Goal: Task Accomplishment & Management: Use online tool/utility

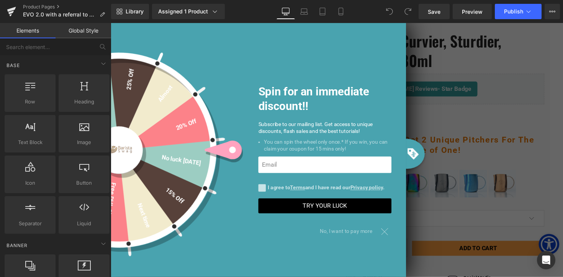
scroll to position [90, 0]
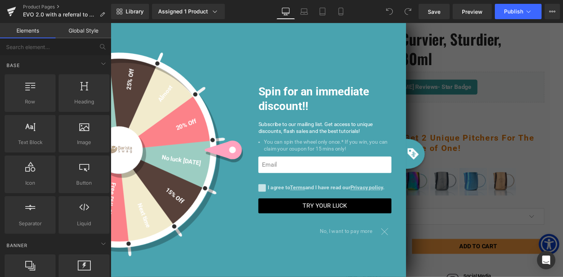
click at [394, 234] on div at bounding box center [391, 235] width 13 height 13
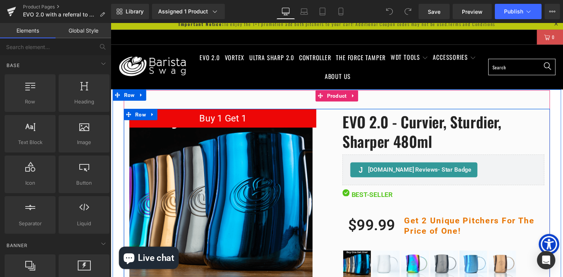
scroll to position [3, 0]
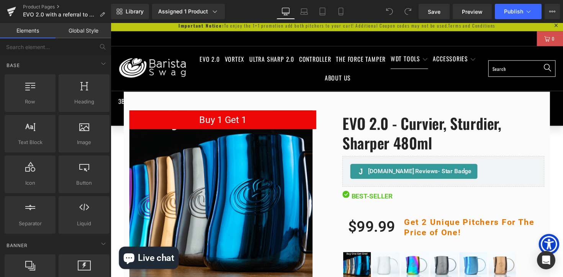
click at [469, 3] on div "Library Assigned 1 Product Product Preview EVO 2.0 - Curvier, Sturdier, Sharper…" at bounding box center [337, 11] width 452 height 23
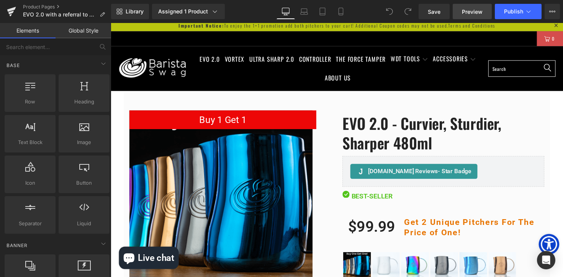
click at [471, 11] on span "Preview" at bounding box center [472, 12] width 21 height 8
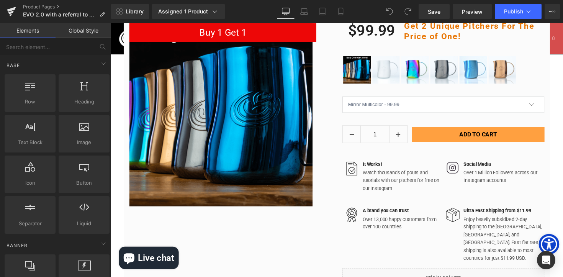
scroll to position [0, 0]
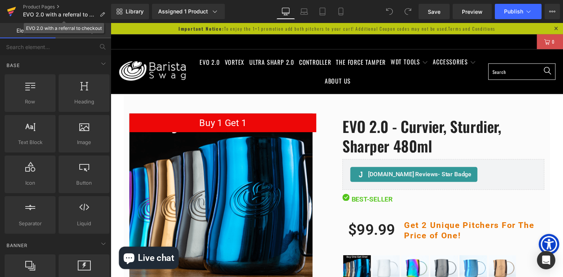
click at [16, 12] on link at bounding box center [11, 11] width 23 height 23
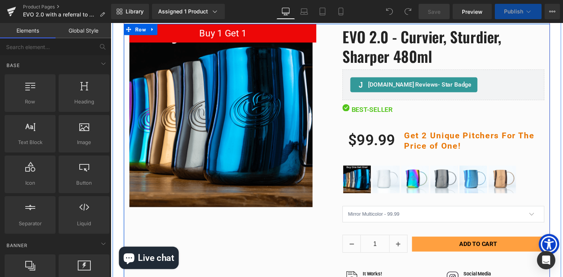
scroll to position [5199, 463]
click at [477, 176] on img at bounding box center [482, 183] width 28 height 28
select select "42373983207526"
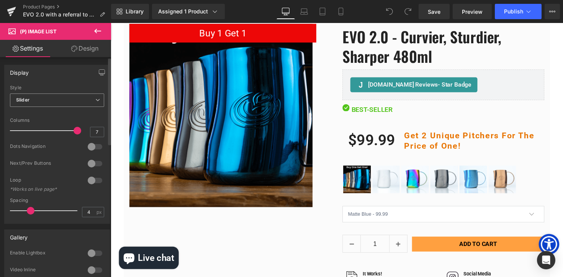
click at [81, 97] on span "Slider" at bounding box center [57, 99] width 94 height 13
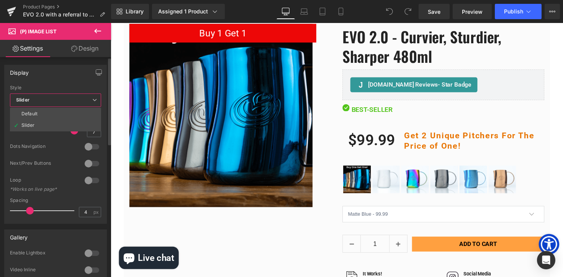
click at [81, 97] on span "Slider" at bounding box center [55, 99] width 91 height 13
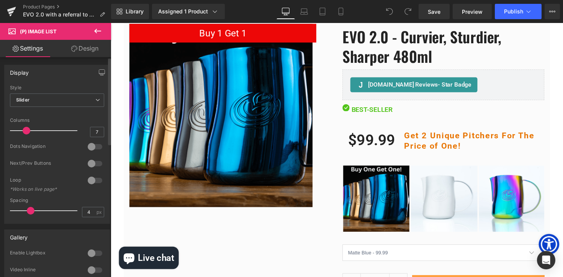
scroll to position [4, 4]
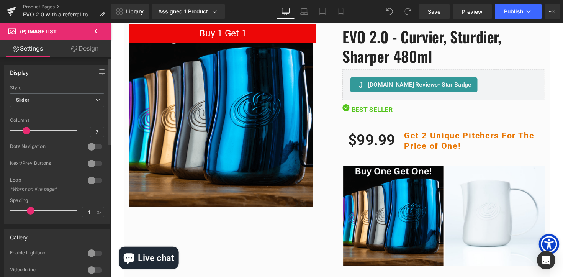
drag, startPoint x: 75, startPoint y: 131, endPoint x: 31, endPoint y: 137, distance: 44.9
click at [31, 137] on div at bounding box center [46, 130] width 64 height 15
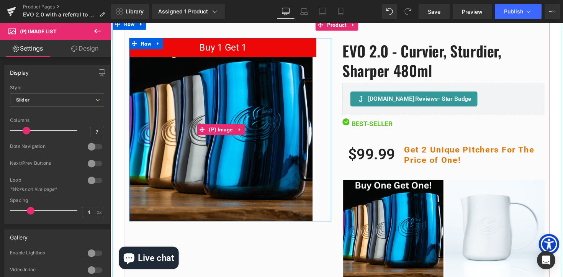
scroll to position [93, 0]
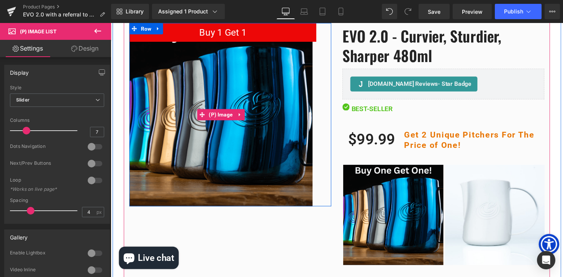
click at [231, 149] on img at bounding box center [224, 117] width 188 height 188
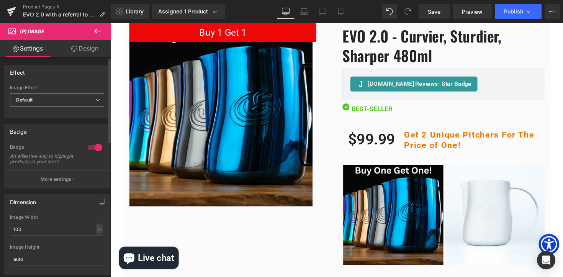
click at [88, 95] on span "Default" at bounding box center [57, 99] width 94 height 13
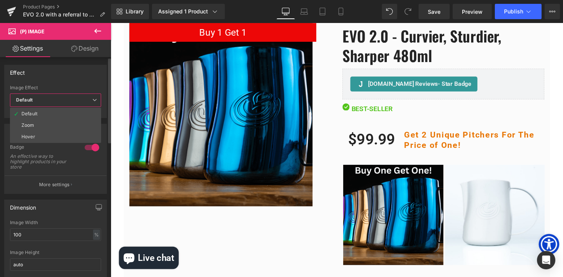
click at [88, 95] on span "Default" at bounding box center [55, 99] width 91 height 13
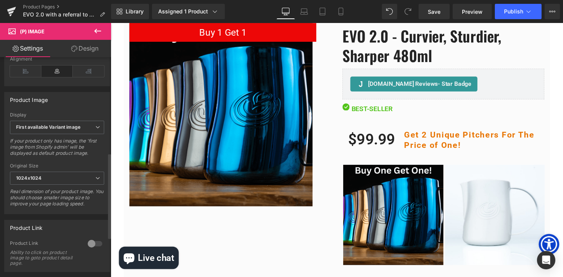
scroll to position [248, 0]
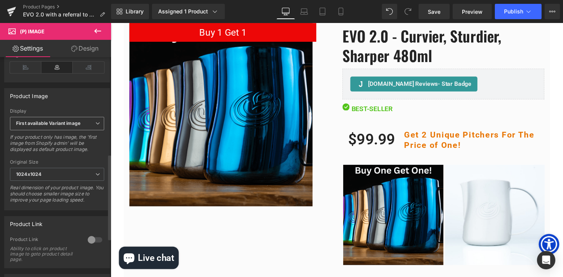
click at [78, 130] on span "First available Variant image" at bounding box center [57, 123] width 94 height 13
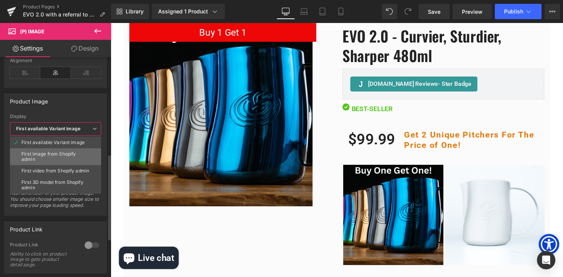
click at [75, 156] on div "First image from Shopify admin" at bounding box center [55, 156] width 68 height 11
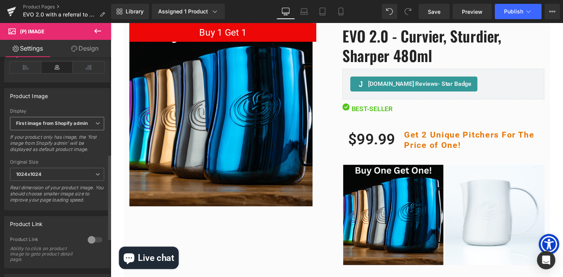
click at [86, 130] on span "First image from Shopify admin" at bounding box center [57, 123] width 94 height 13
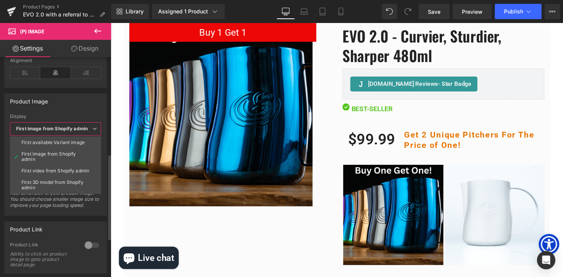
click at [86, 133] on span "First image from Shopify admin" at bounding box center [55, 128] width 91 height 13
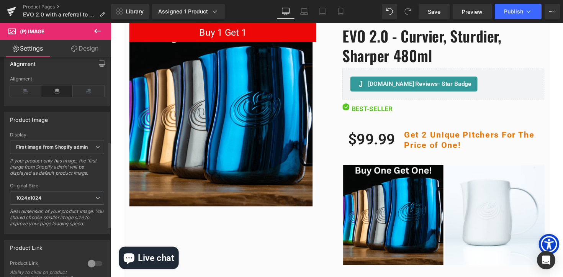
scroll to position [208, 0]
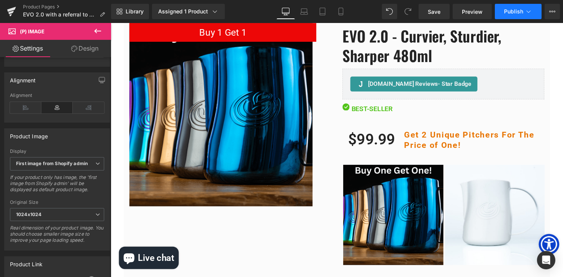
click at [512, 11] on span "Publish" at bounding box center [513, 11] width 19 height 6
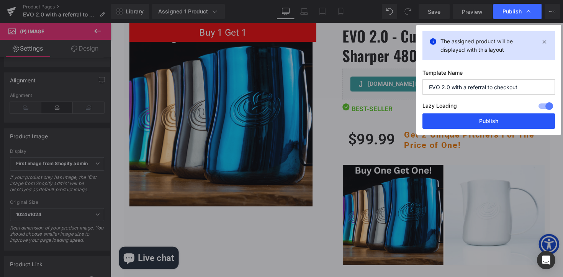
click at [497, 116] on button "Publish" at bounding box center [488, 120] width 132 height 15
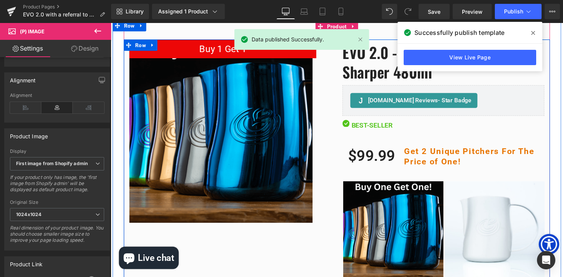
scroll to position [81, 0]
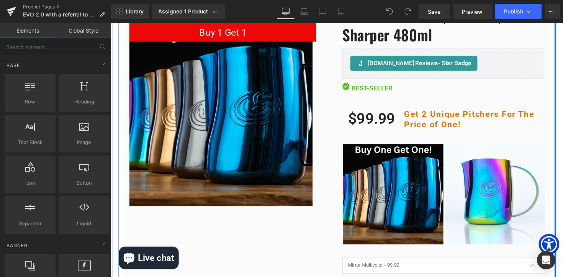
scroll to position [169, 0]
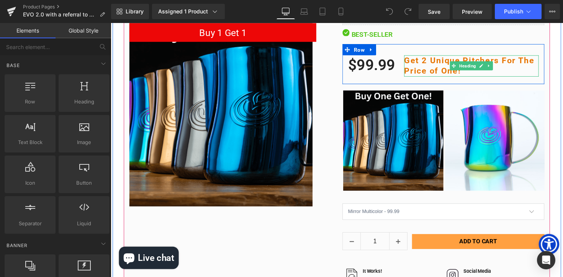
click at [446, 67] on strong "Get 2 Unique Pitchers For The Price of One!" at bounding box center [478, 66] width 134 height 21
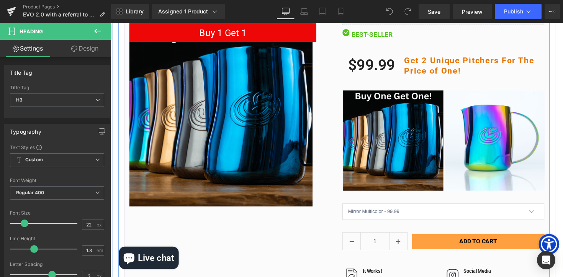
click at [315, 243] on div "Buy 1 Get 1 (P) Image Row 50px EVO 2.0 - Curvier, Sturdier, Sharper 480ml (P) T…" at bounding box center [342, 191] width 436 height 489
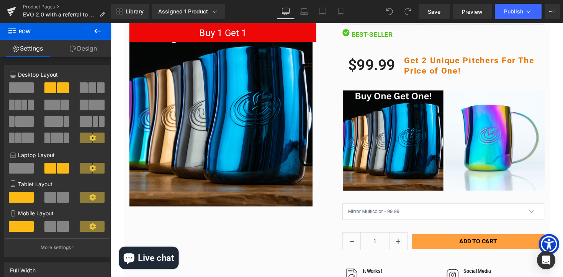
click at [94, 30] on icon at bounding box center [97, 30] width 9 height 9
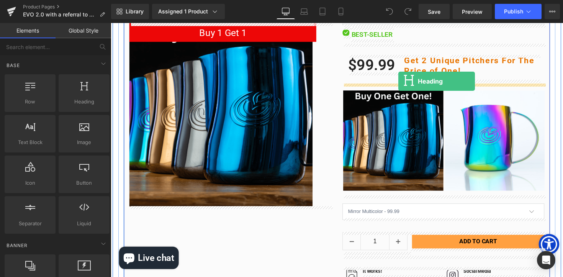
drag, startPoint x: 182, startPoint y: 120, endPoint x: 405, endPoint y: 83, distance: 226.0
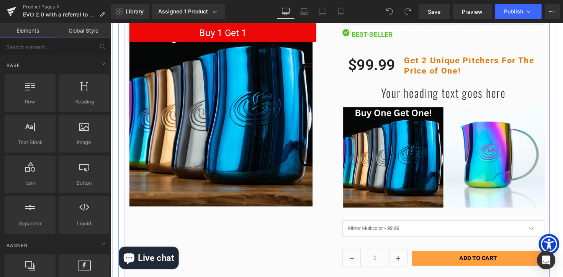
scroll to position [5290, 463]
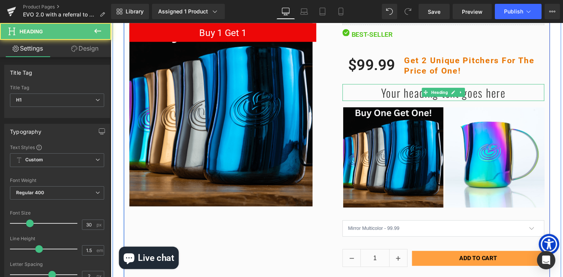
click at [427, 93] on h1 "Your heading text goes here" at bounding box center [451, 93] width 207 height 17
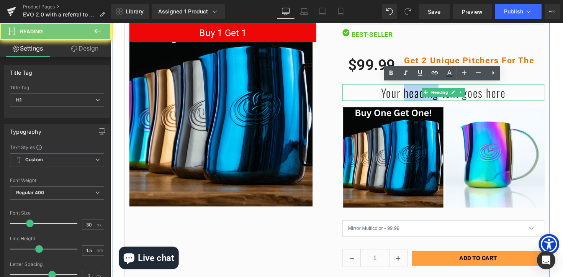
click at [427, 93] on h1 "Your heading text goes here" at bounding box center [451, 93] width 207 height 17
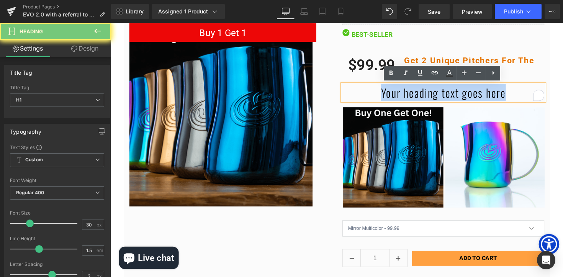
click at [427, 93] on h1 "Your heading text goes here" at bounding box center [451, 93] width 207 height 17
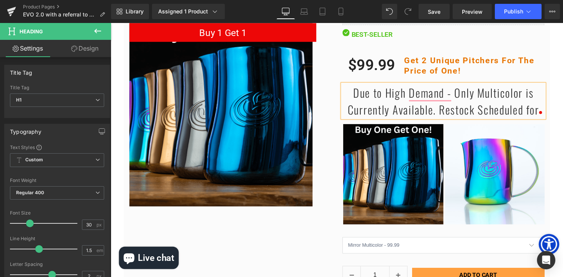
scroll to position [5325, 463]
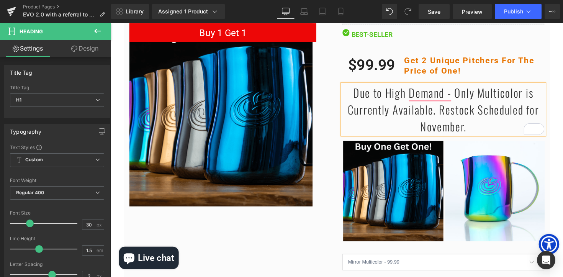
click at [562, 144] on div "Buy 1 Get 1 (P) Image Row 50px EVO 2.0 - Curvier, Sturdier, Sharper 480ml (P) T…" at bounding box center [342, 222] width 459 height 591
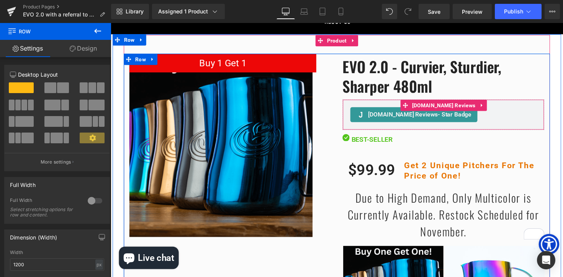
scroll to position [72, 0]
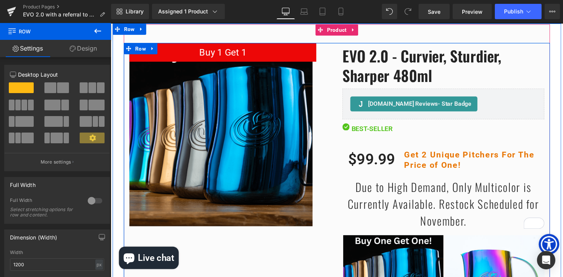
click at [469, 213] on h1 "Due to High Demand, Only Multicolor is Currently Available. Restock Scheduled f…" at bounding box center [451, 208] width 207 height 52
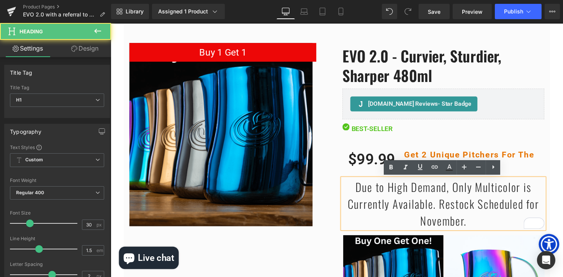
click at [466, 195] on h1 "Due to High Demand, Only Multicolor is Currently Available. Restock Scheduled f…" at bounding box center [451, 208] width 207 height 52
click at [481, 220] on h1 "Due to High Demand, Only Multicolor is Currently Available. Restock Scheduled f…" at bounding box center [451, 208] width 207 height 52
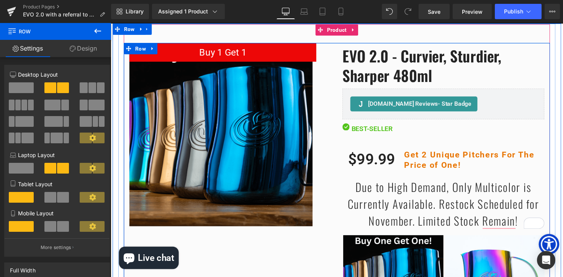
click at [414, 206] on h1 "Due to High Demand, Only Multicolor is Currently Available. Restock Scheduled f…" at bounding box center [451, 208] width 207 height 52
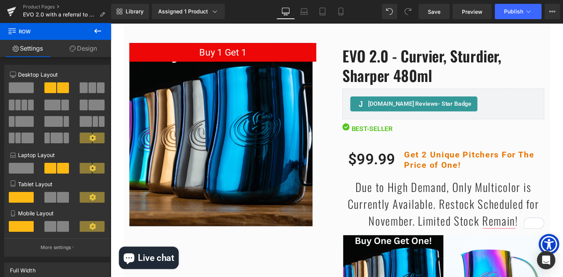
click at [381, 211] on h1 "Due to High Demand, Only Multicolor is Currently Available. Restock Scheduled f…" at bounding box center [451, 208] width 207 height 52
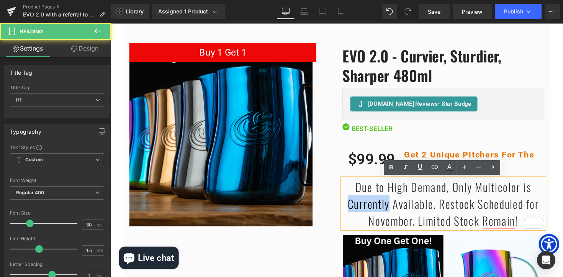
click at [381, 211] on h1 "Due to High Demand, Only Multicolor is Currently Available. Restock Scheduled f…" at bounding box center [451, 208] width 207 height 52
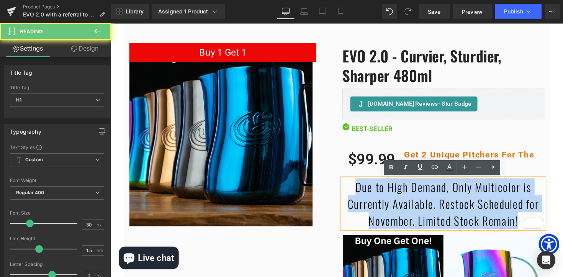
click at [381, 211] on h1 "Due to High Demand, Only Multicolor is Currently Available. Restock Scheduled f…" at bounding box center [451, 208] width 207 height 52
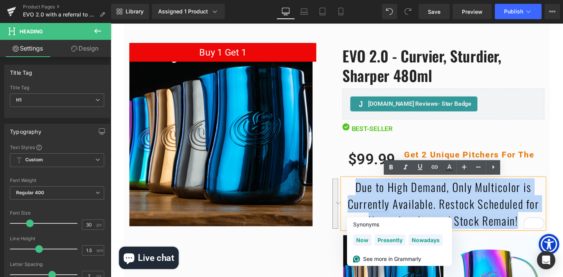
copy h1 "Due to High Demand, Only Multicolor is Currently Available. Restock Scheduled f…"
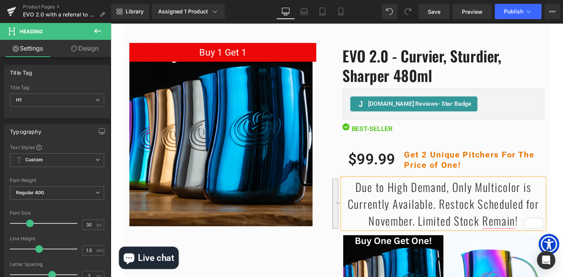
click at [442, 198] on h1 "Due to High Demand, Only Multicolor is Currently Available. Restock Scheduled f…" at bounding box center [451, 208] width 207 height 52
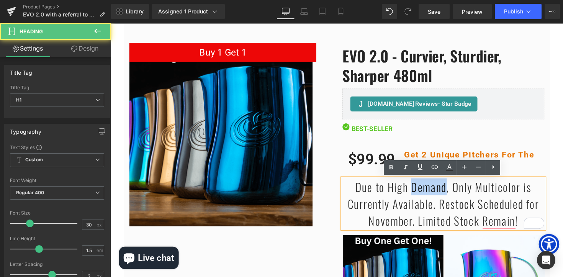
click at [442, 198] on h1 "Due to High Demand, Only Multicolor is Currently Available. Restock Scheduled f…" at bounding box center [451, 208] width 207 height 52
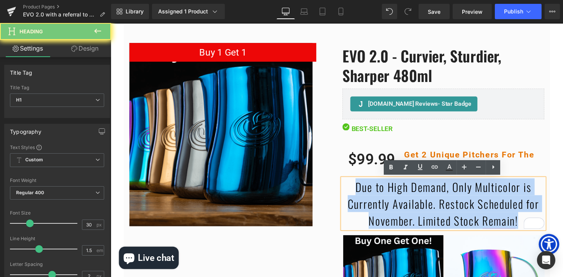
click at [442, 198] on h1 "Due to High Demand, Only Multicolor is Currently Available. Restock Scheduled f…" at bounding box center [451, 208] width 207 height 52
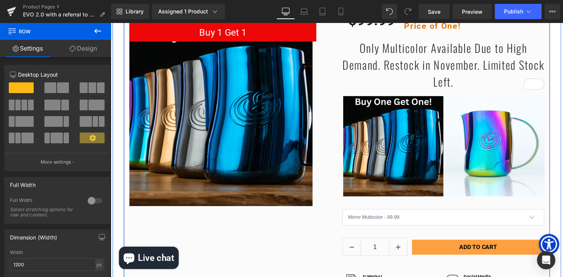
scroll to position [220, 0]
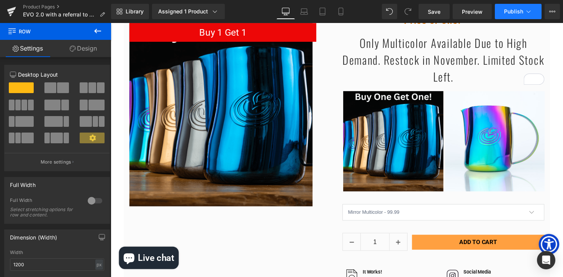
click at [517, 13] on span "Publish" at bounding box center [513, 11] width 19 height 6
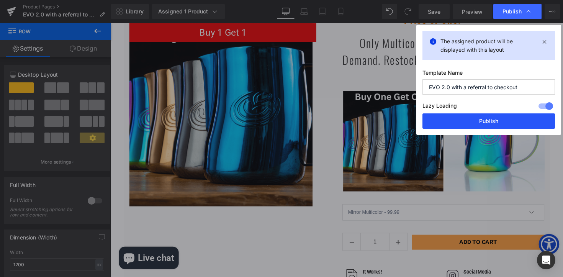
click at [495, 114] on button "Publish" at bounding box center [488, 120] width 132 height 15
